Goal: Task Accomplishment & Management: Manage account settings

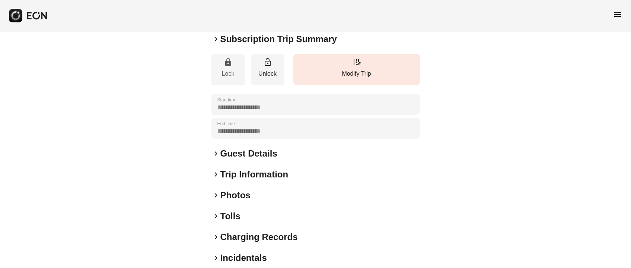
scroll to position [134, 0]
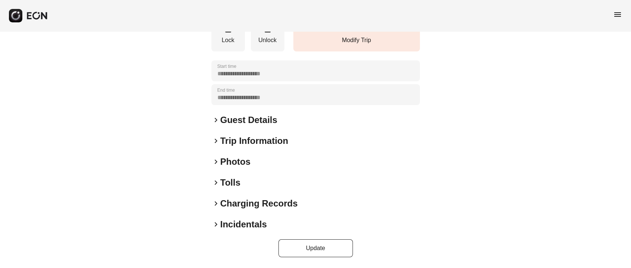
click at [237, 163] on h2 "Photos" at bounding box center [235, 162] width 30 height 12
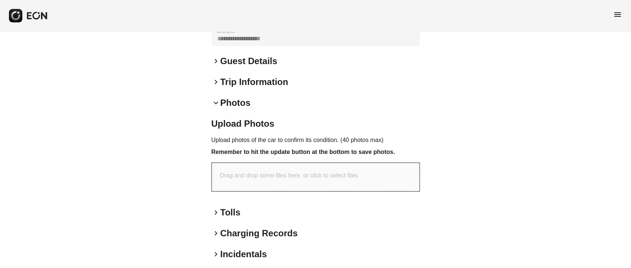
scroll to position [222, 0]
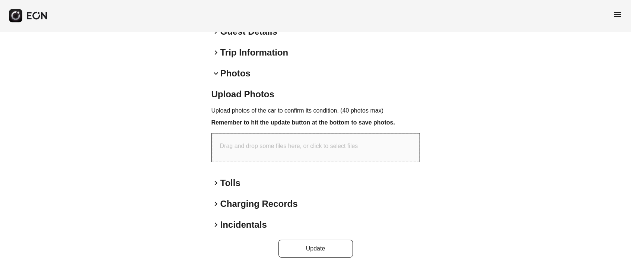
click at [297, 150] on div "Drag and drop some files here, or click to select files" at bounding box center [316, 147] width 208 height 28
type input "**********"
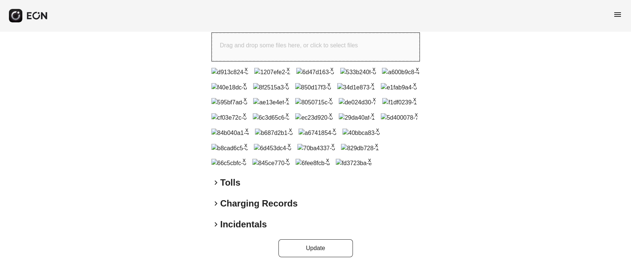
scroll to position [595, 0]
click at [324, 252] on button "Update" at bounding box center [316, 248] width 74 height 18
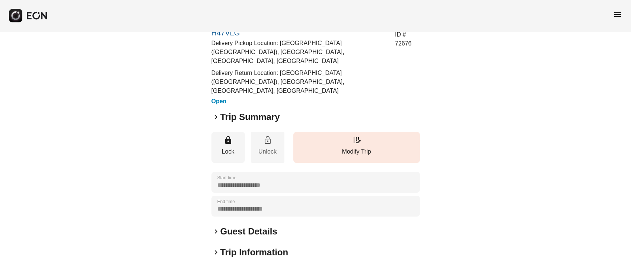
scroll to position [55, 0]
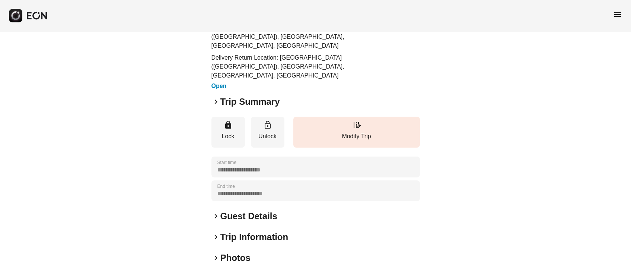
click at [252, 210] on h2 "Guest Details" at bounding box center [248, 216] width 57 height 12
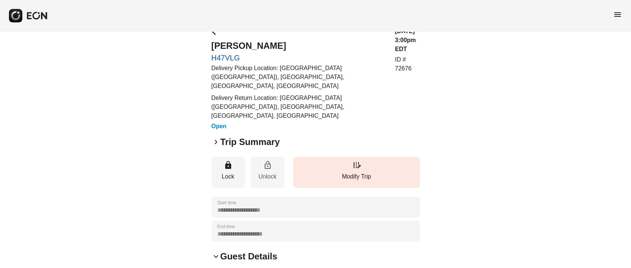
scroll to position [0, 0]
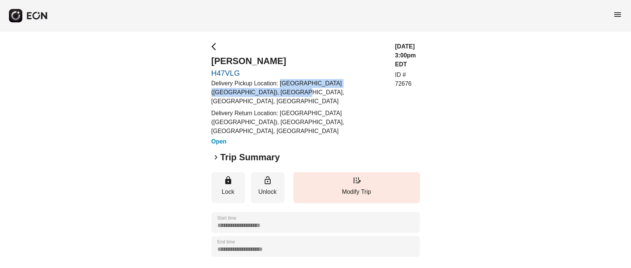
drag, startPoint x: 280, startPoint y: 82, endPoint x: 282, endPoint y: 90, distance: 8.0
click at [282, 90] on p "Delivery Pickup Location: [GEOGRAPHIC_DATA] ([GEOGRAPHIC_DATA]), [GEOGRAPHIC_DA…" at bounding box center [299, 92] width 175 height 27
copy p "LaGuardia Airport (LGA), East Elmhurst, NY, USA"
click at [301, 84] on p "Delivery Pickup Location: [GEOGRAPHIC_DATA] ([GEOGRAPHIC_DATA]), [GEOGRAPHIC_DA…" at bounding box center [299, 92] width 175 height 27
drag, startPoint x: 278, startPoint y: 79, endPoint x: 295, endPoint y: 96, distance: 24.0
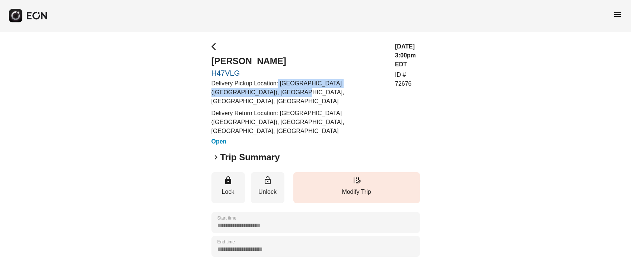
click at [295, 96] on p "Delivery Pickup Location: [GEOGRAPHIC_DATA] ([GEOGRAPHIC_DATA]), [GEOGRAPHIC_DA…" at bounding box center [299, 92] width 175 height 27
copy p "LaGuardia Airport (LGA), East Elmhurst, NY, USA"
